Goal: Task Accomplishment & Management: Use online tool/utility

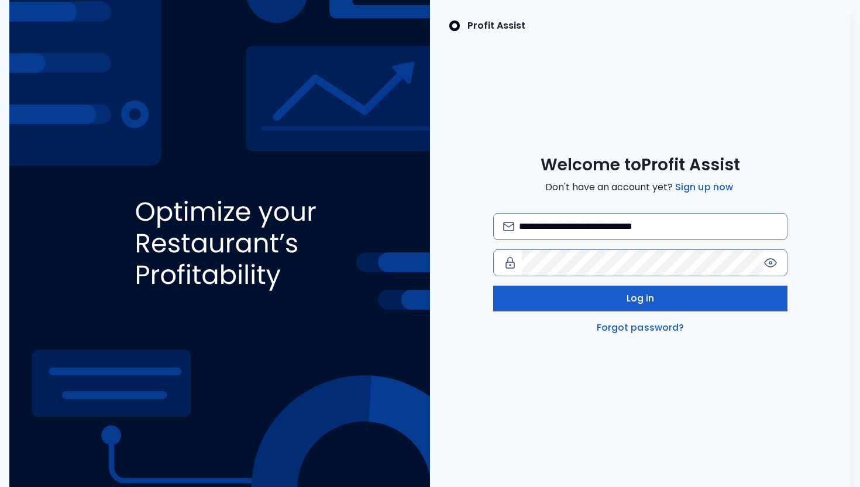
click at [561, 291] on button "Log in" at bounding box center [640, 298] width 294 height 26
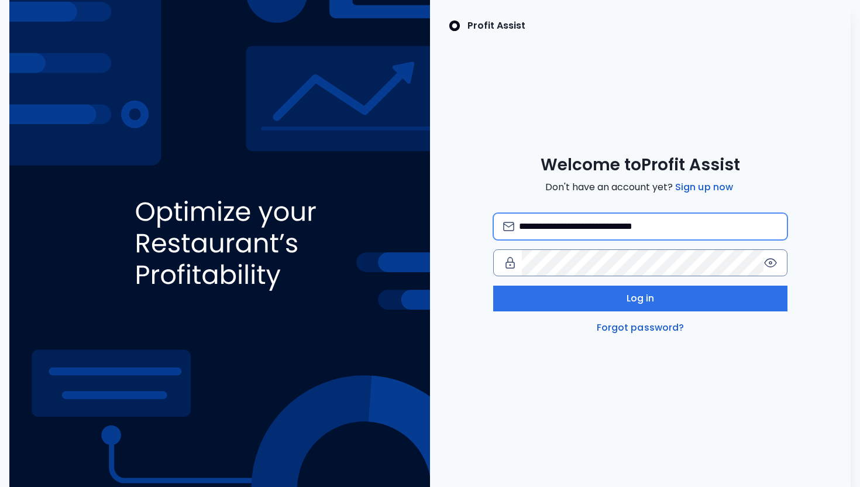
click at [694, 229] on input "**********" at bounding box center [648, 226] width 258 height 26
type input "**********"
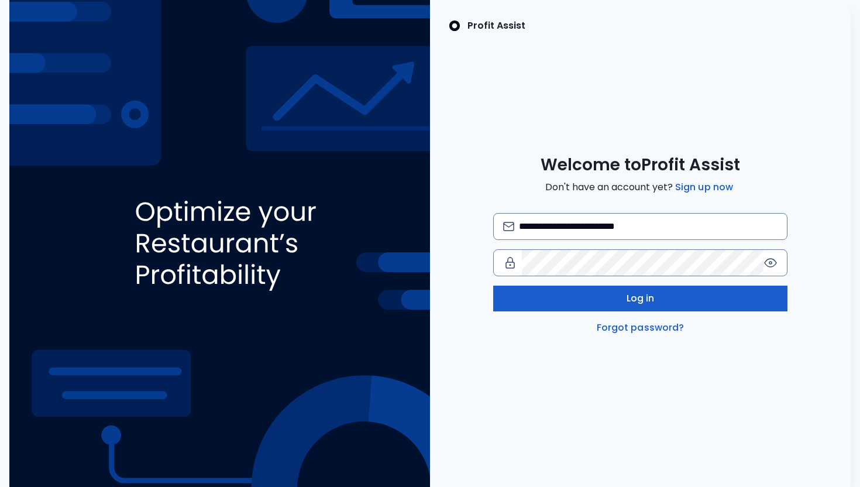
click at [628, 302] on span "Log in" at bounding box center [640, 298] width 28 height 14
